Goal: Task Accomplishment & Management: Use online tool/utility

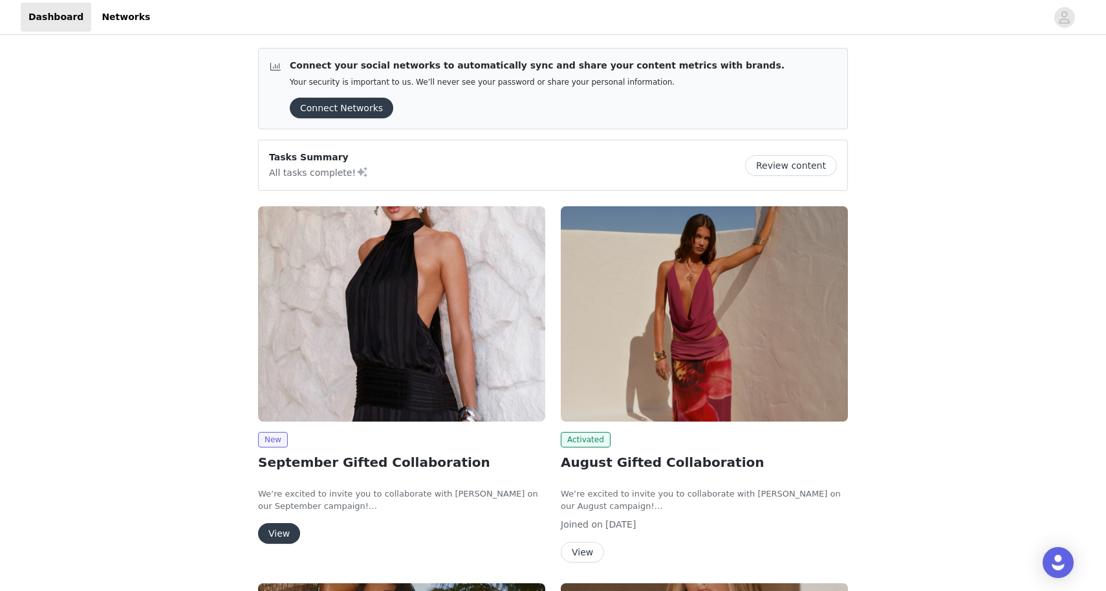
click at [383, 341] on img at bounding box center [401, 313] width 287 height 215
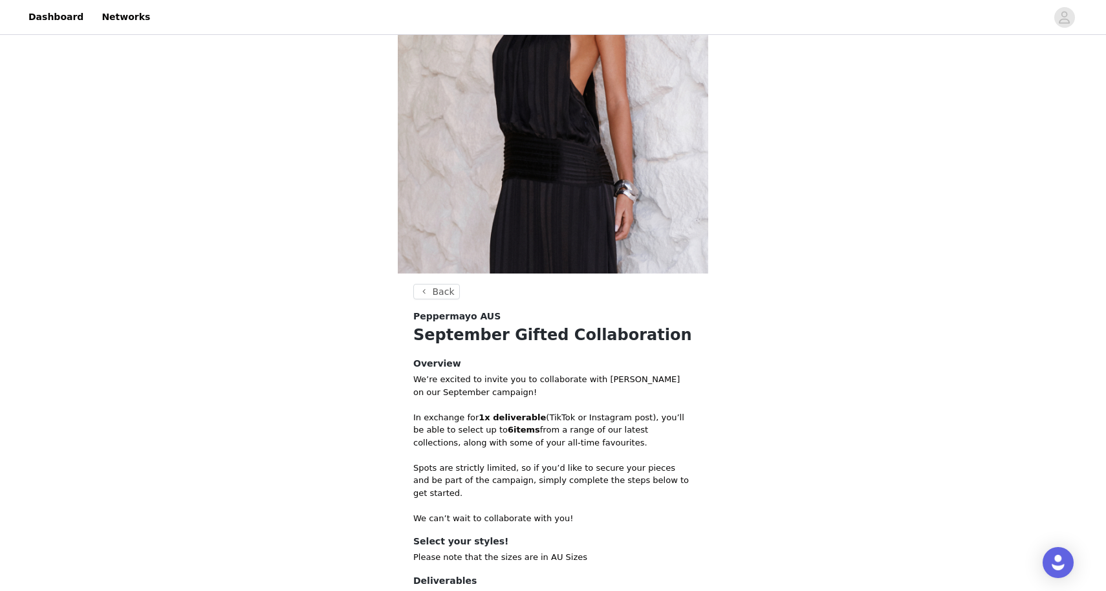
scroll to position [312, 0]
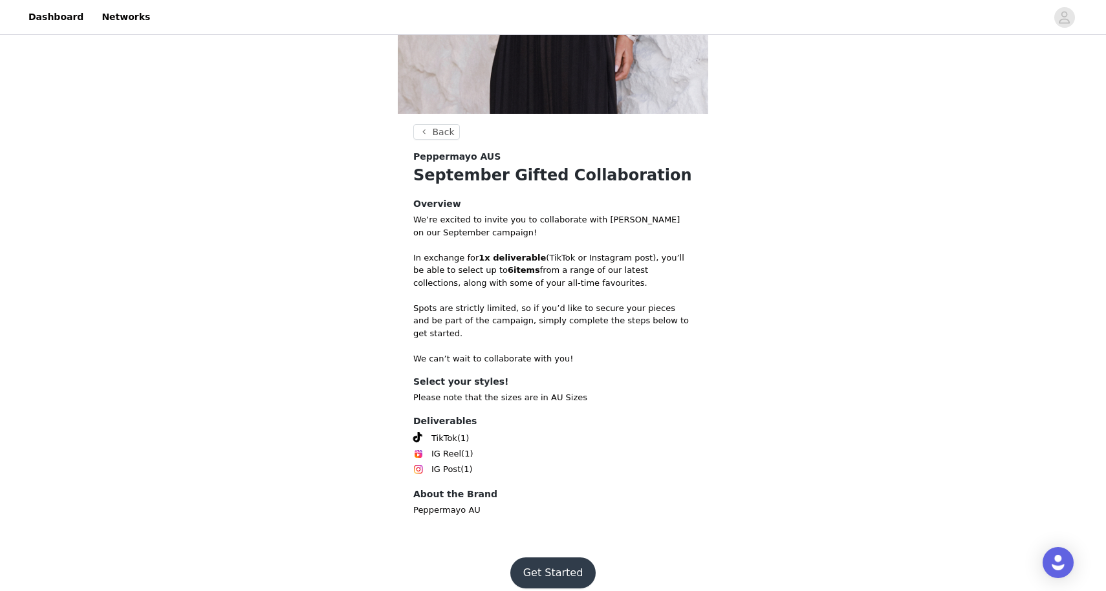
click at [538, 565] on button "Get Started" at bounding box center [553, 572] width 86 height 31
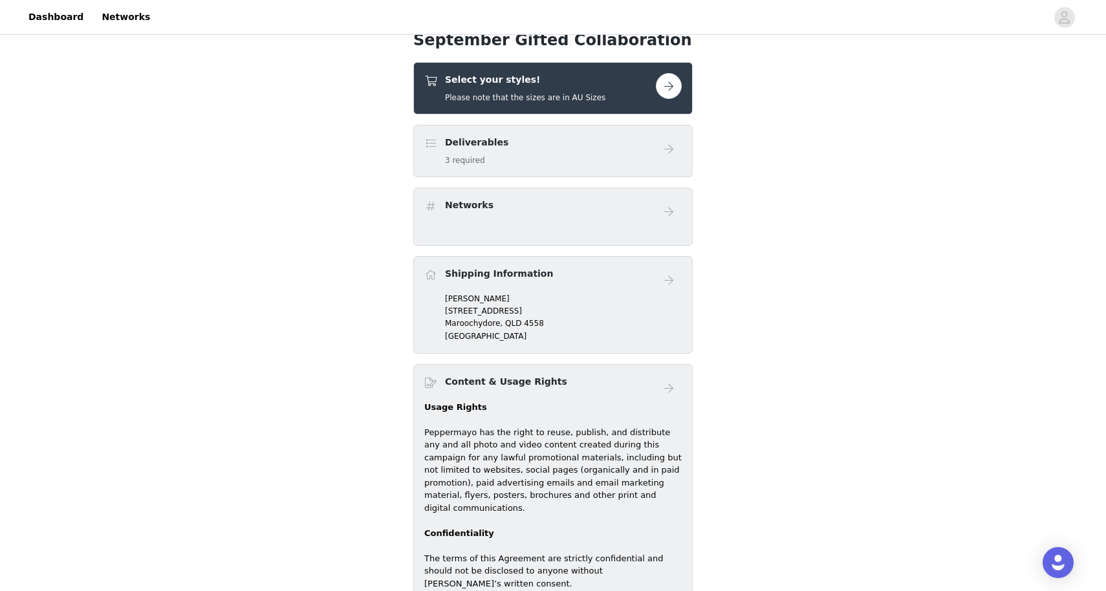
scroll to position [398, 0]
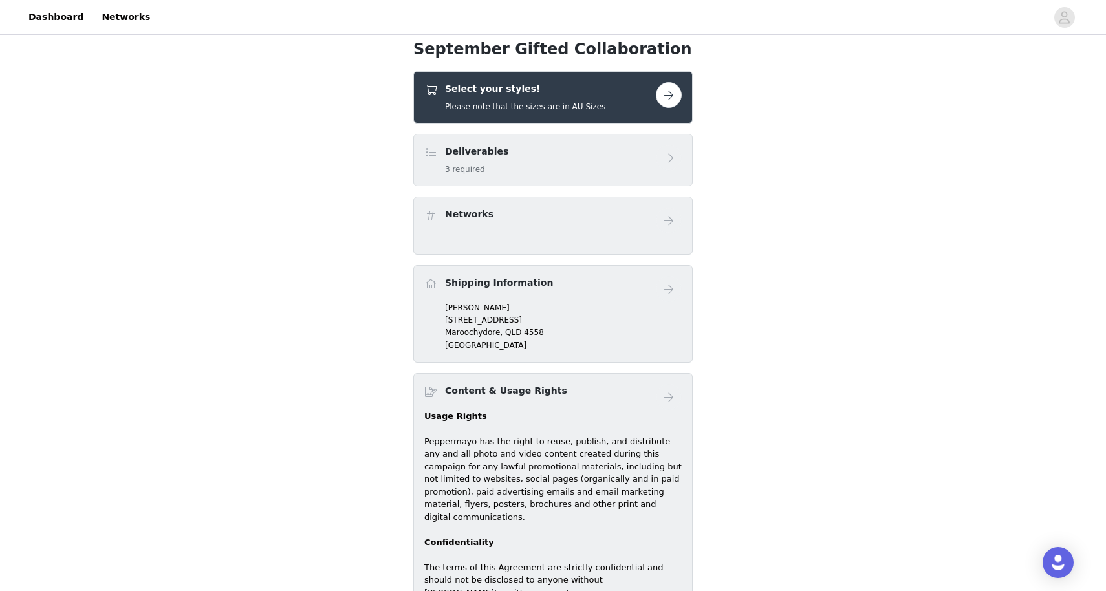
click at [670, 92] on button "button" at bounding box center [669, 95] width 26 height 26
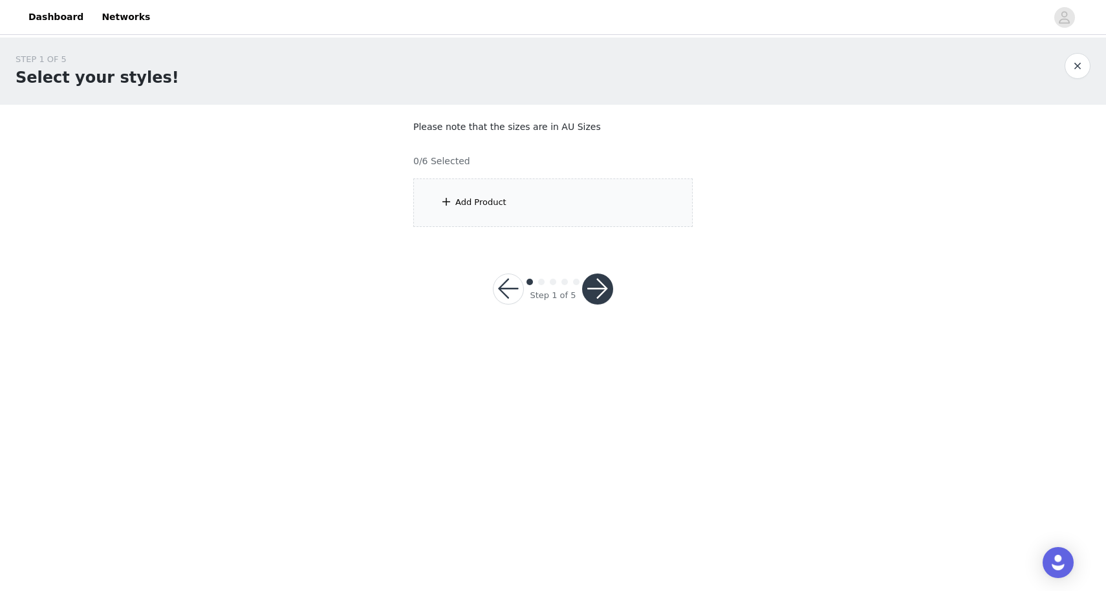
click at [528, 198] on div "Add Product" at bounding box center [552, 202] width 279 height 48
